Goal: Information Seeking & Learning: Learn about a topic

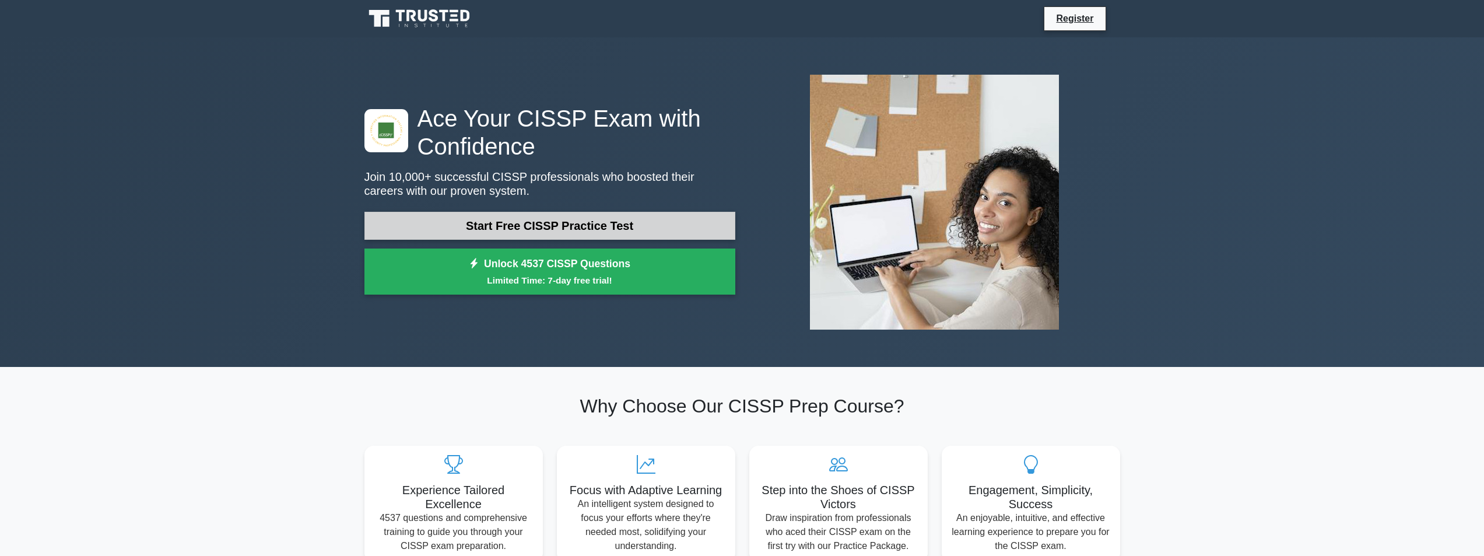
click at [548, 222] on link "Start Free CISSP Practice Test" at bounding box center [550, 226] width 371 height 28
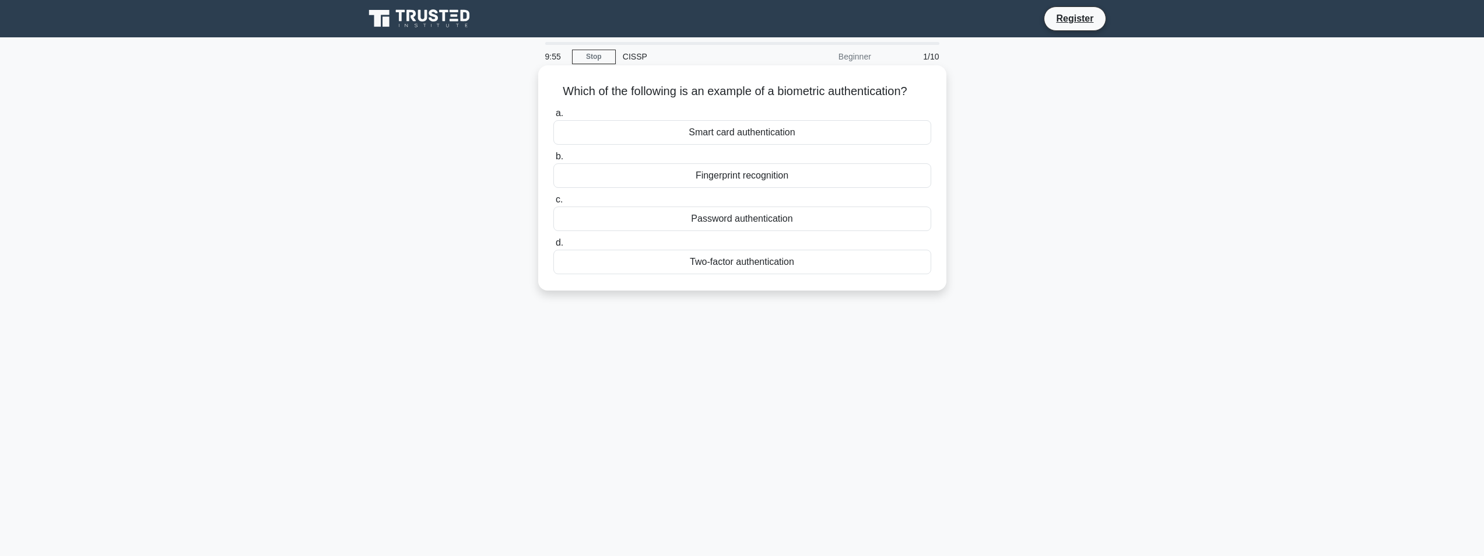
click at [851, 177] on div "Fingerprint recognition" at bounding box center [742, 175] width 378 height 24
click at [553, 160] on input "b. Fingerprint recognition" at bounding box center [553, 157] width 0 height 8
click at [820, 175] on div "Authentication" at bounding box center [742, 175] width 378 height 24
click at [553, 160] on input "b. Authentication" at bounding box center [553, 157] width 0 height 8
click at [800, 133] on div "Secure service" at bounding box center [742, 132] width 378 height 24
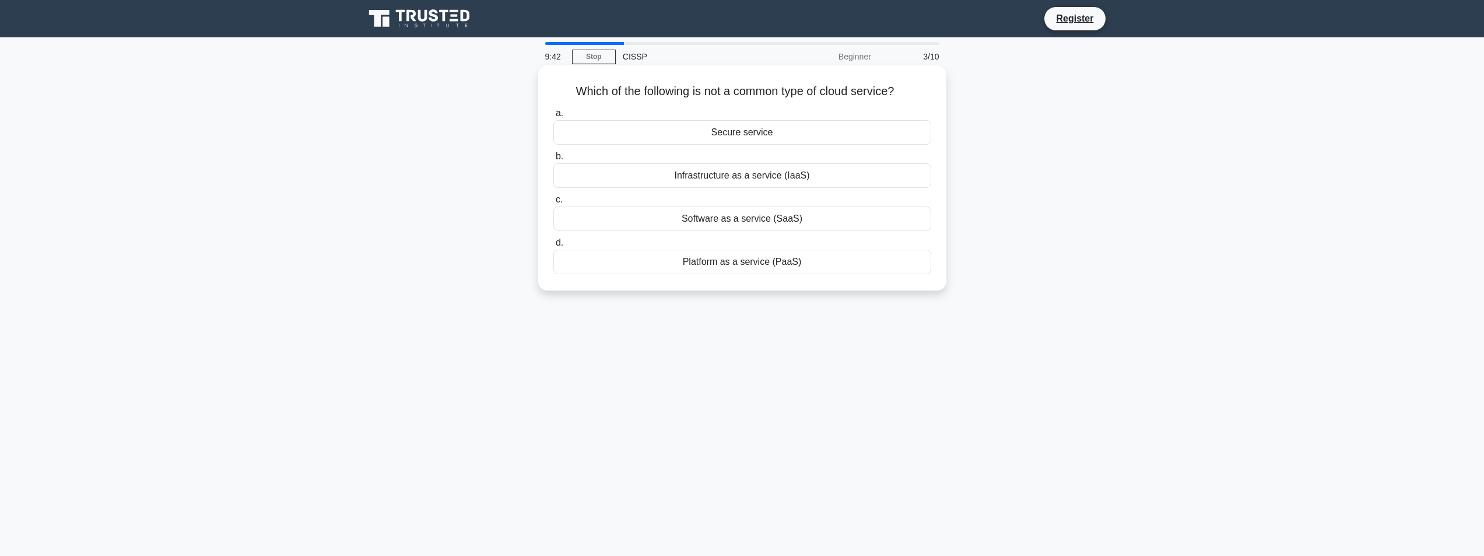
click at [553, 117] on input "a. Secure service" at bounding box center [553, 114] width 0 height 8
